Goal: Check status: Check status

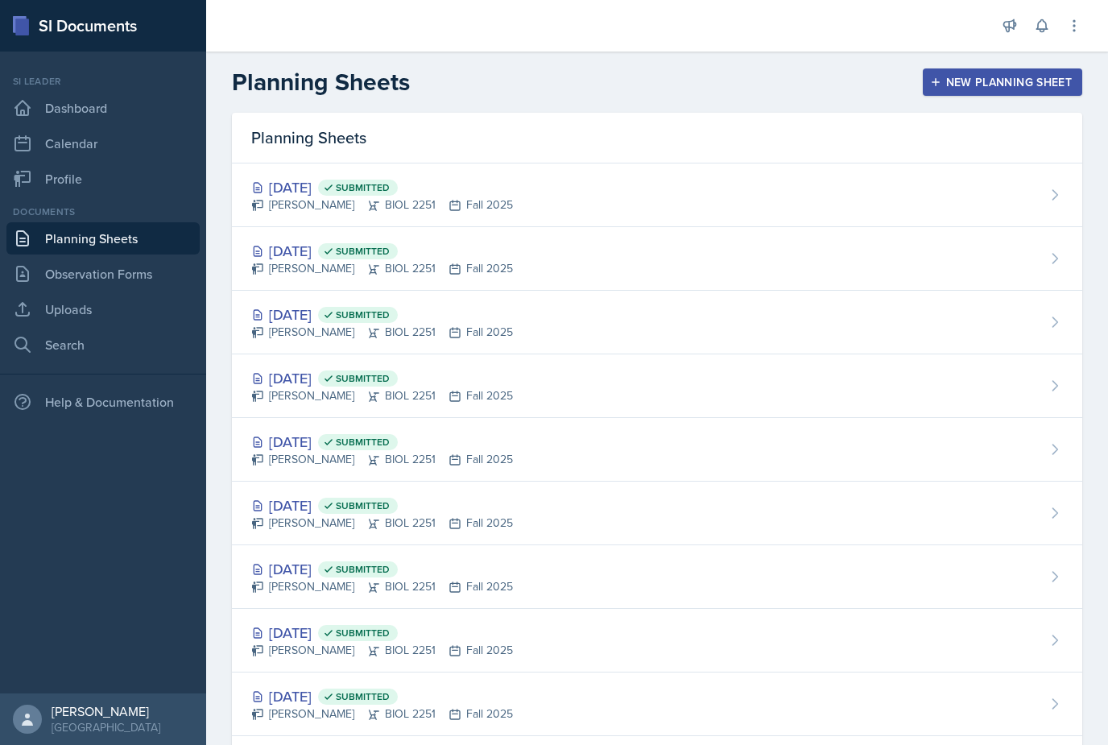
click at [69, 250] on link "Planning Sheets" at bounding box center [102, 238] width 193 height 32
click at [301, 250] on div "[DATE] Submitted" at bounding box center [382, 251] width 262 height 22
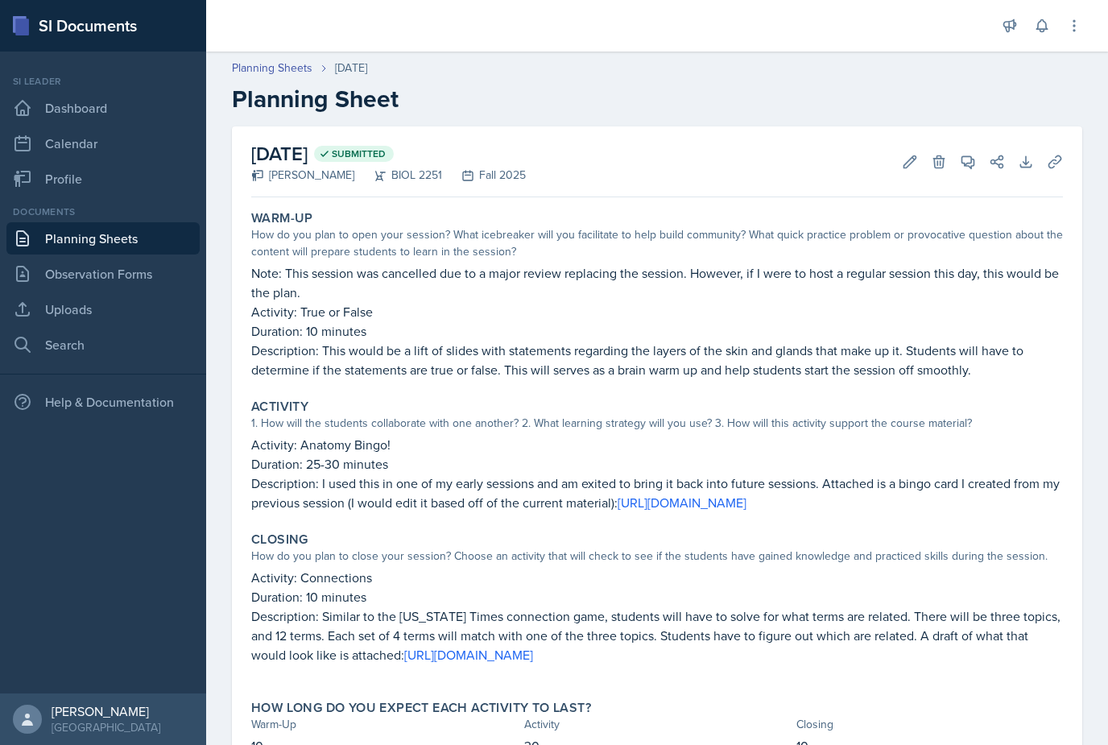
click at [62, 235] on link "Planning Sheets" at bounding box center [102, 238] width 193 height 32
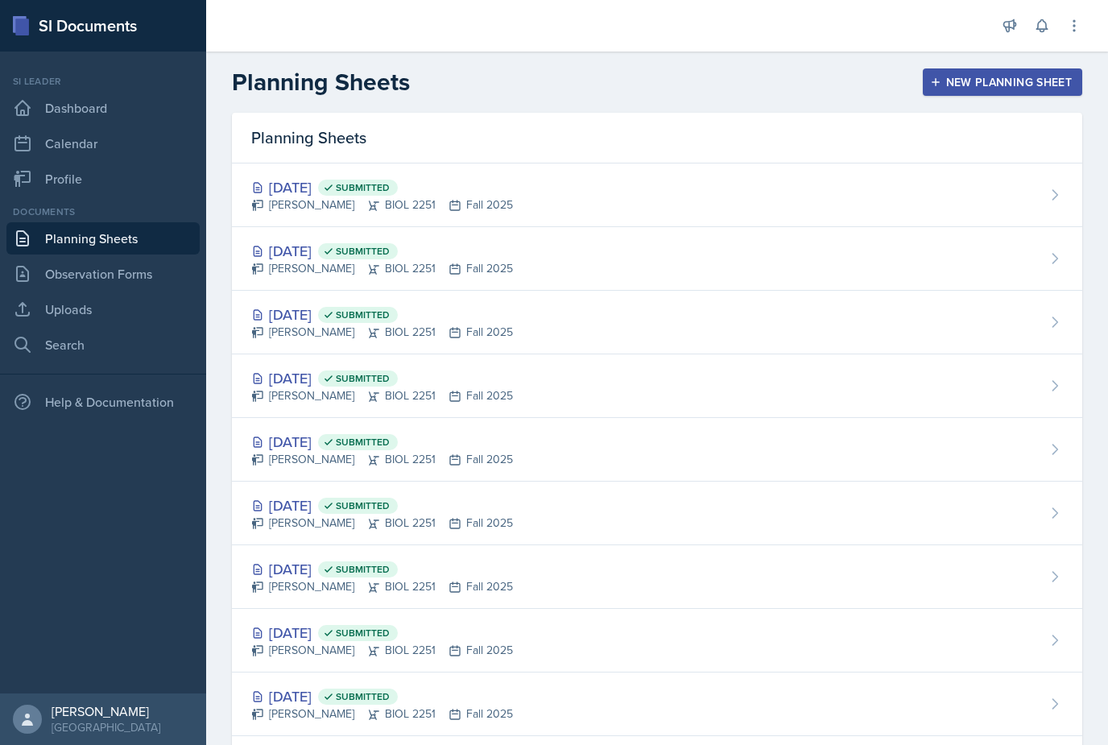
click at [299, 316] on div "[DATE] Submitted" at bounding box center [382, 315] width 262 height 22
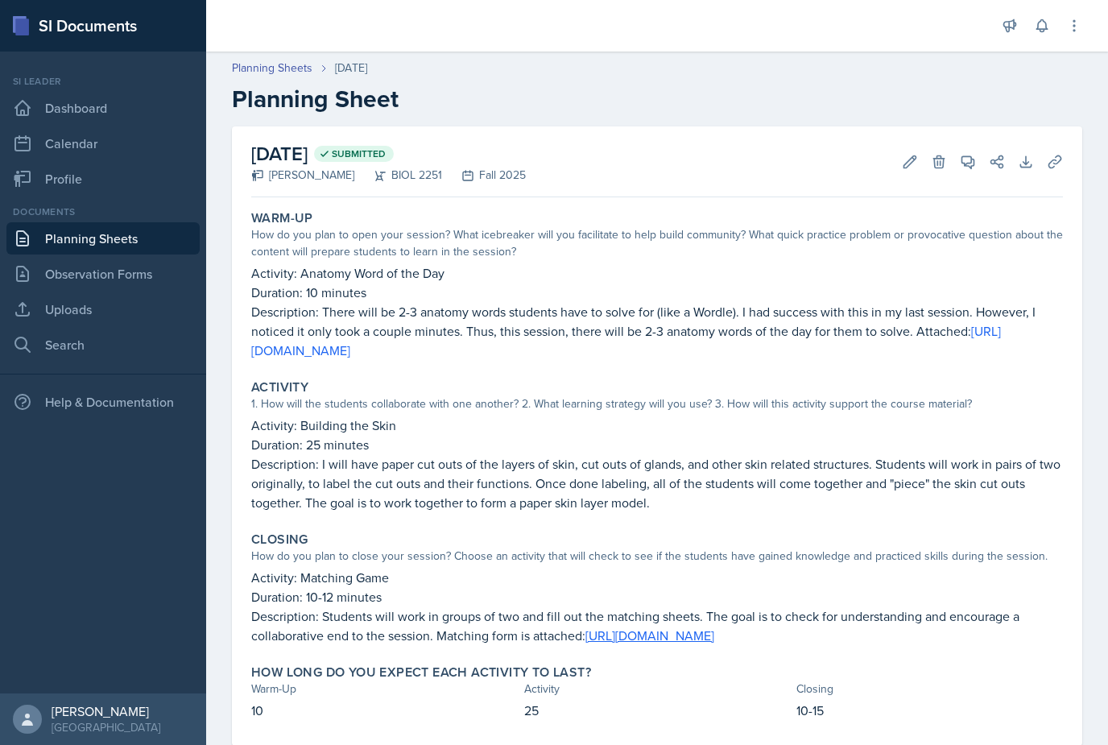
click at [67, 242] on link "Planning Sheets" at bounding box center [102, 238] width 193 height 32
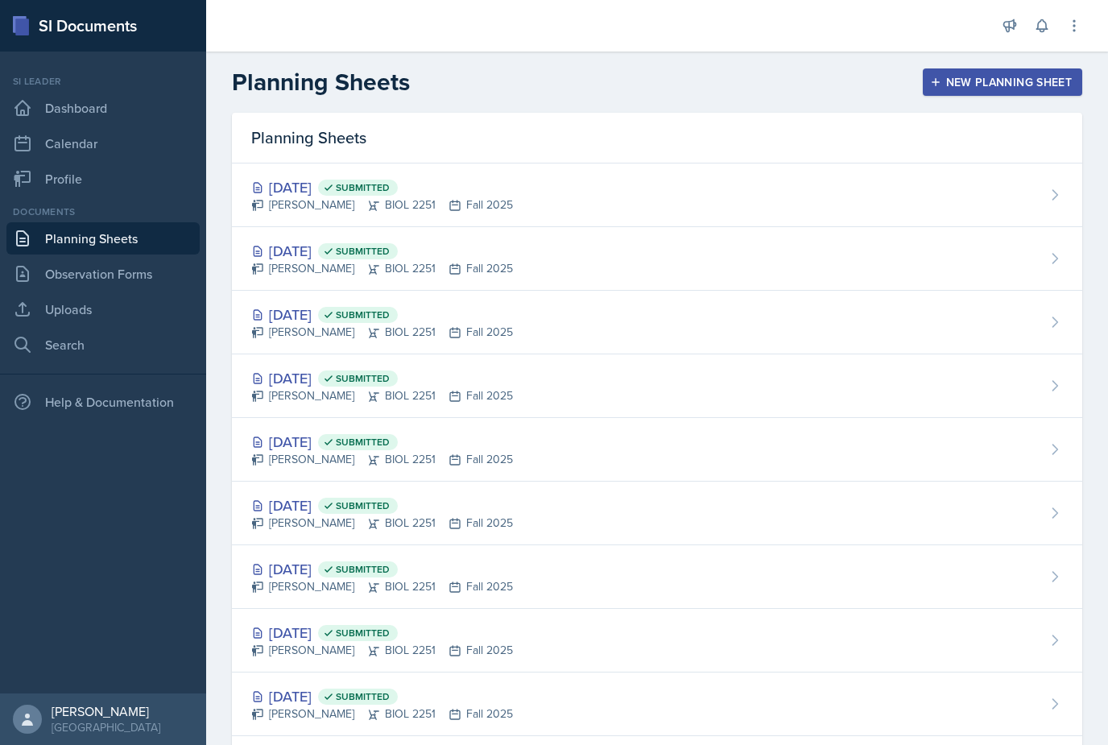
click at [324, 202] on div "[PERSON_NAME] BIOL 2251 Fall 2025" at bounding box center [382, 204] width 262 height 17
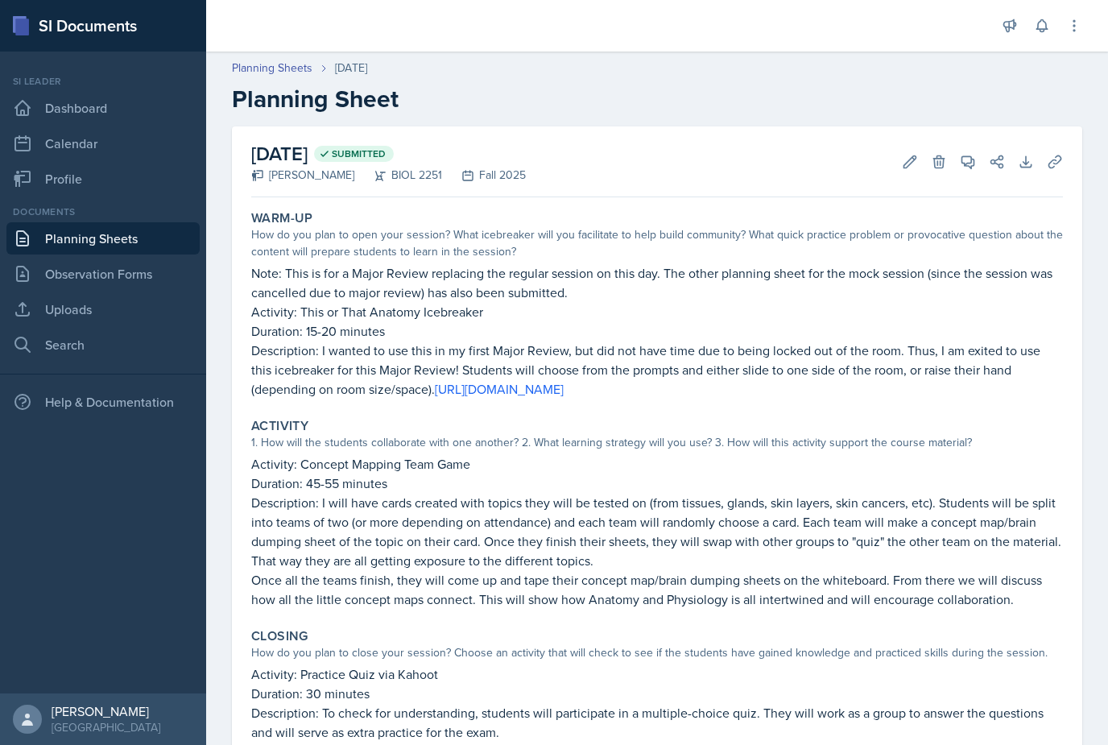
click at [36, 238] on link "Planning Sheets" at bounding box center [102, 238] width 193 height 32
